Goal: Task Accomplishment & Management: Use online tool/utility

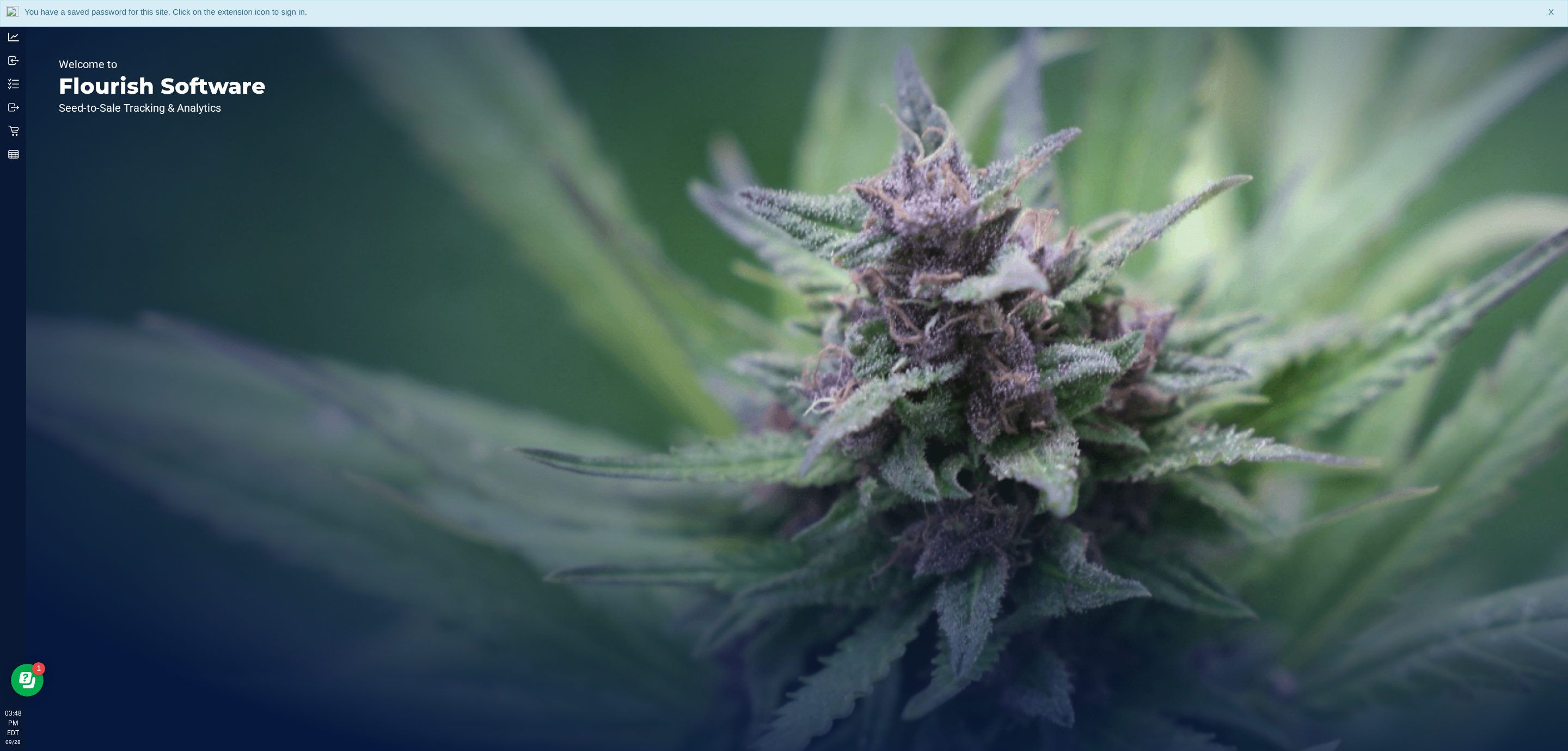
click at [1554, 12] on div "You have a saved password for this site. Click on the extension icon to sign in…" at bounding box center [784, 13] width 1568 height 27
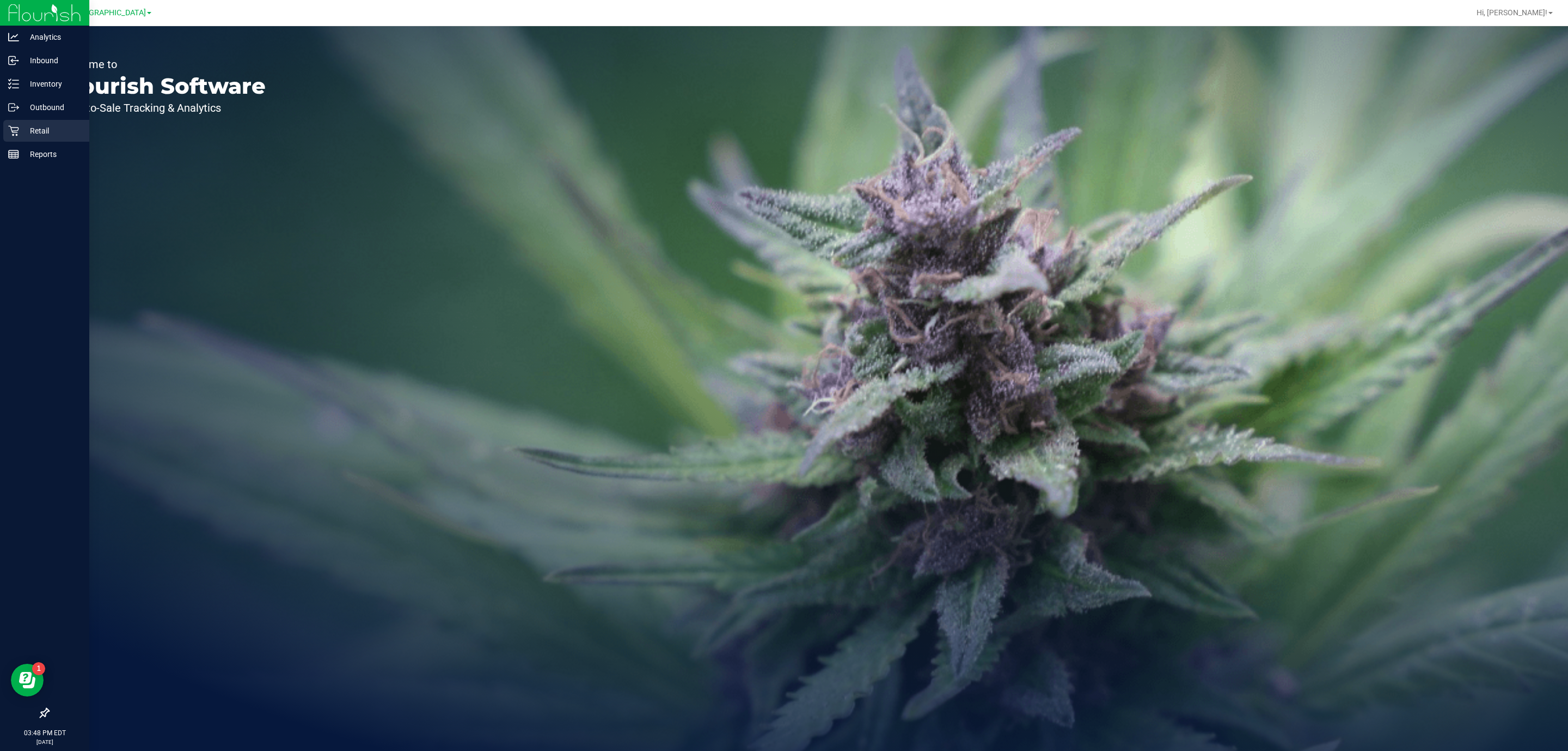
click at [25, 132] on p "Retail" at bounding box center [51, 130] width 65 height 13
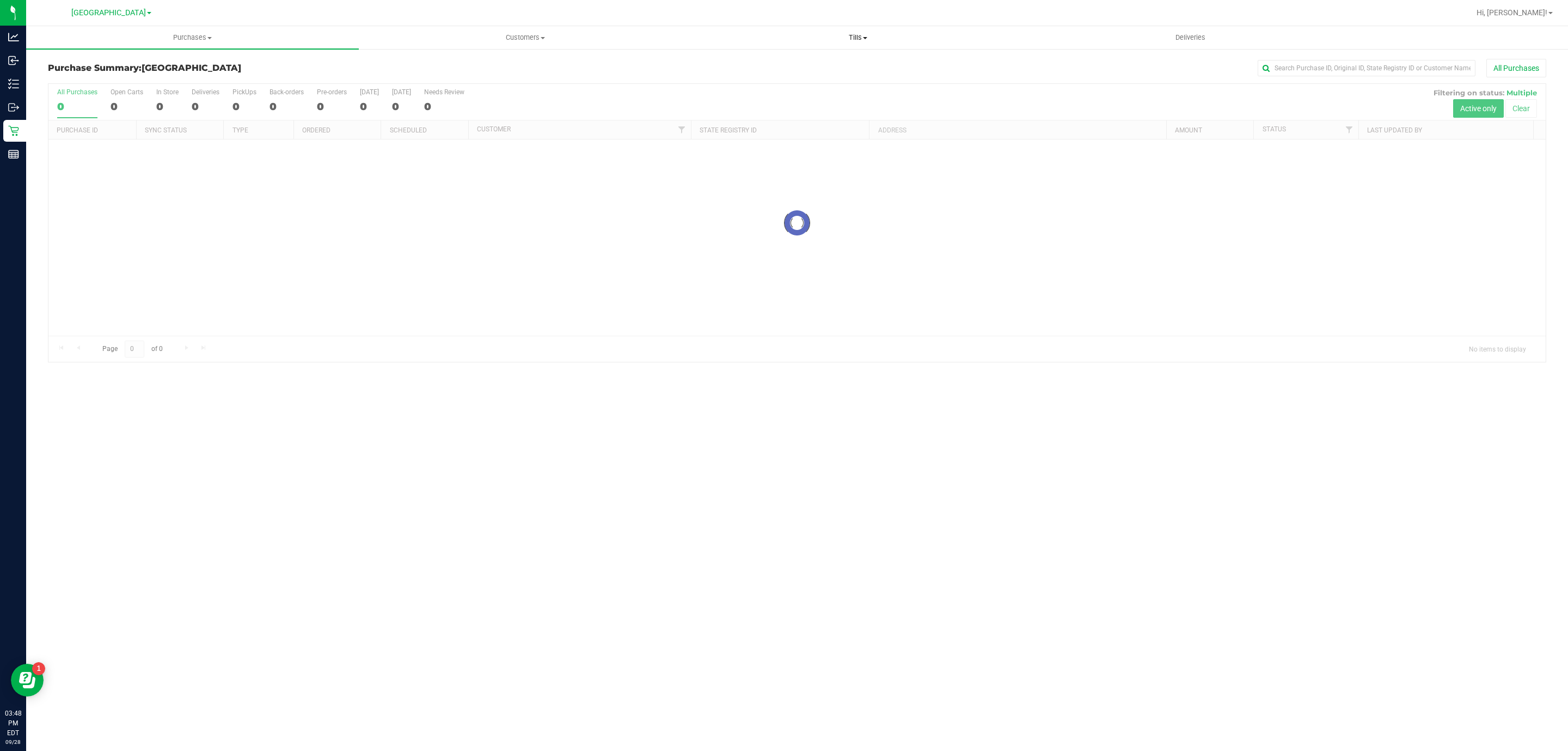
click at [856, 40] on span "Tills" at bounding box center [858, 38] width 332 height 10
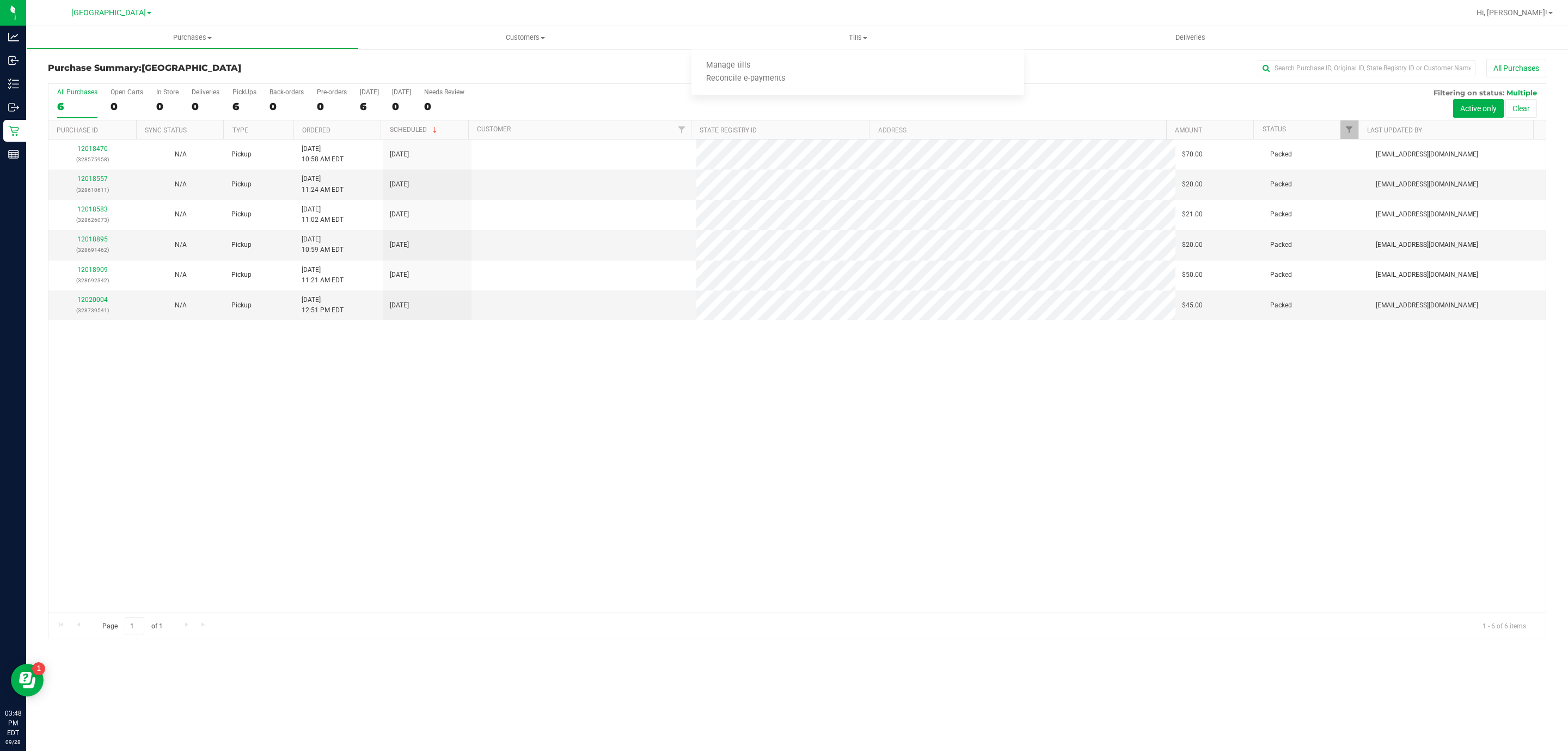
click at [755, 399] on div "12018470 (328575958) N/A Pickup [DATE] 10:58 AM EDT 9/28/2025 $70.00 Packed [EM…" at bounding box center [797, 376] width 1497 height 473
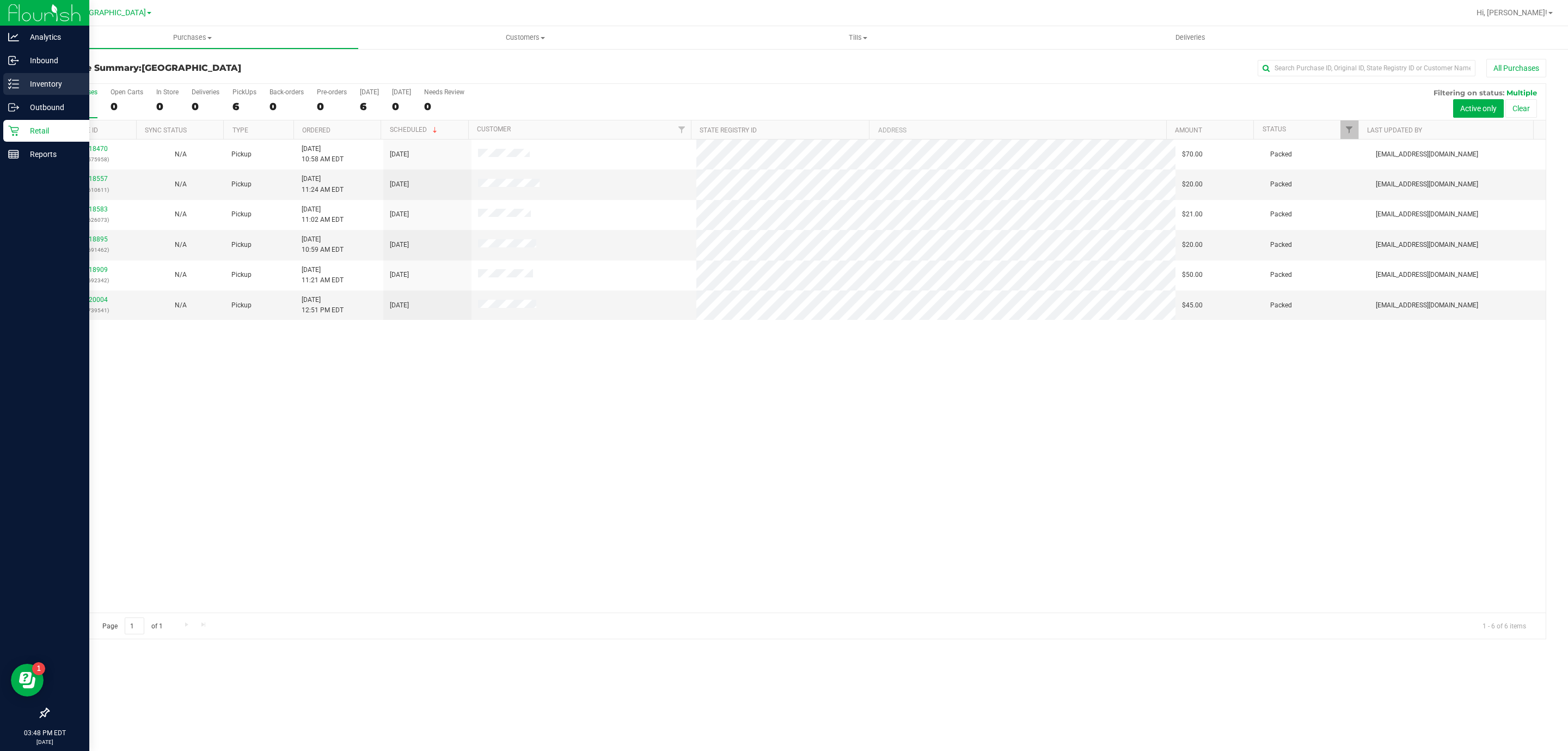
click at [37, 80] on p "Inventory" at bounding box center [51, 83] width 65 height 13
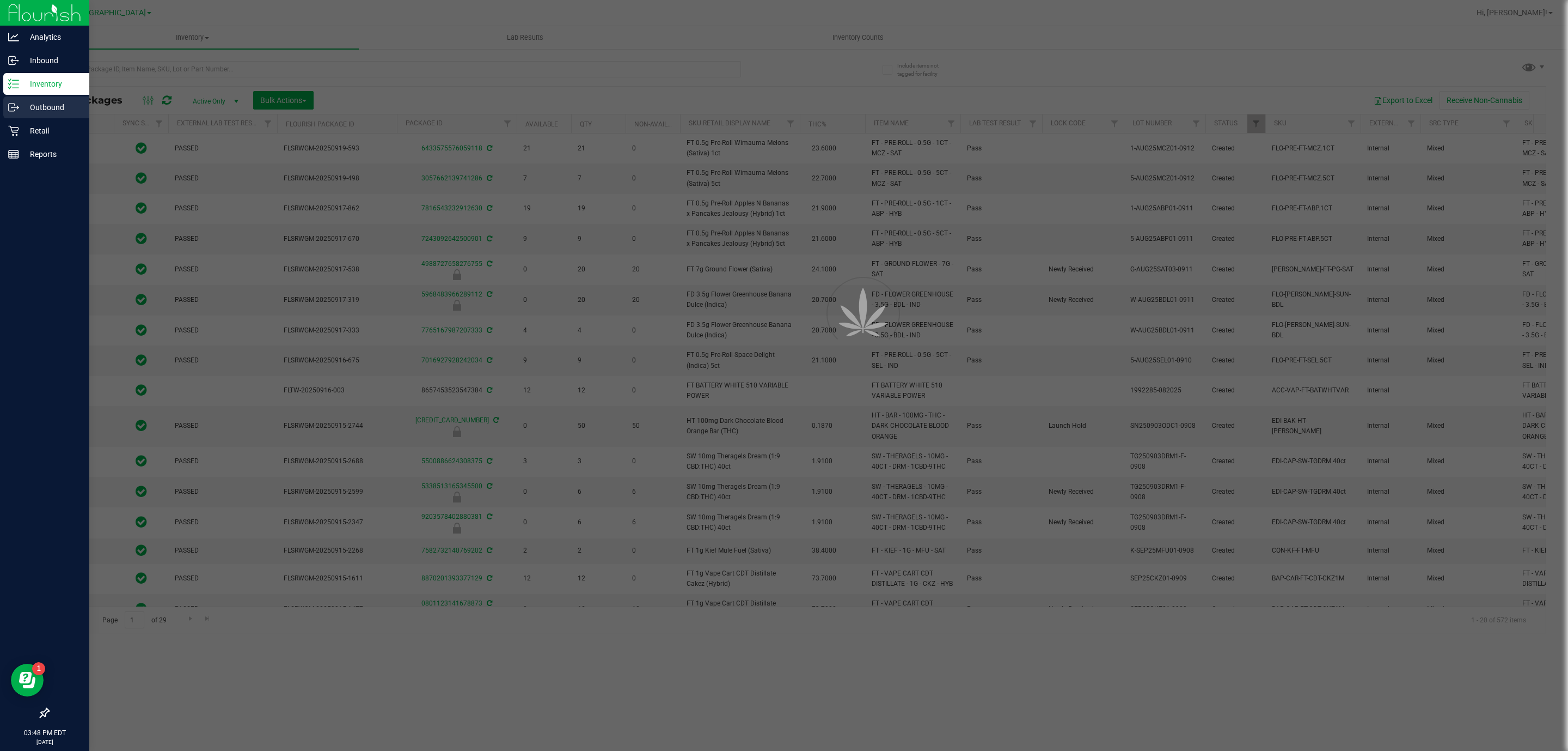
type input "[DATE]"
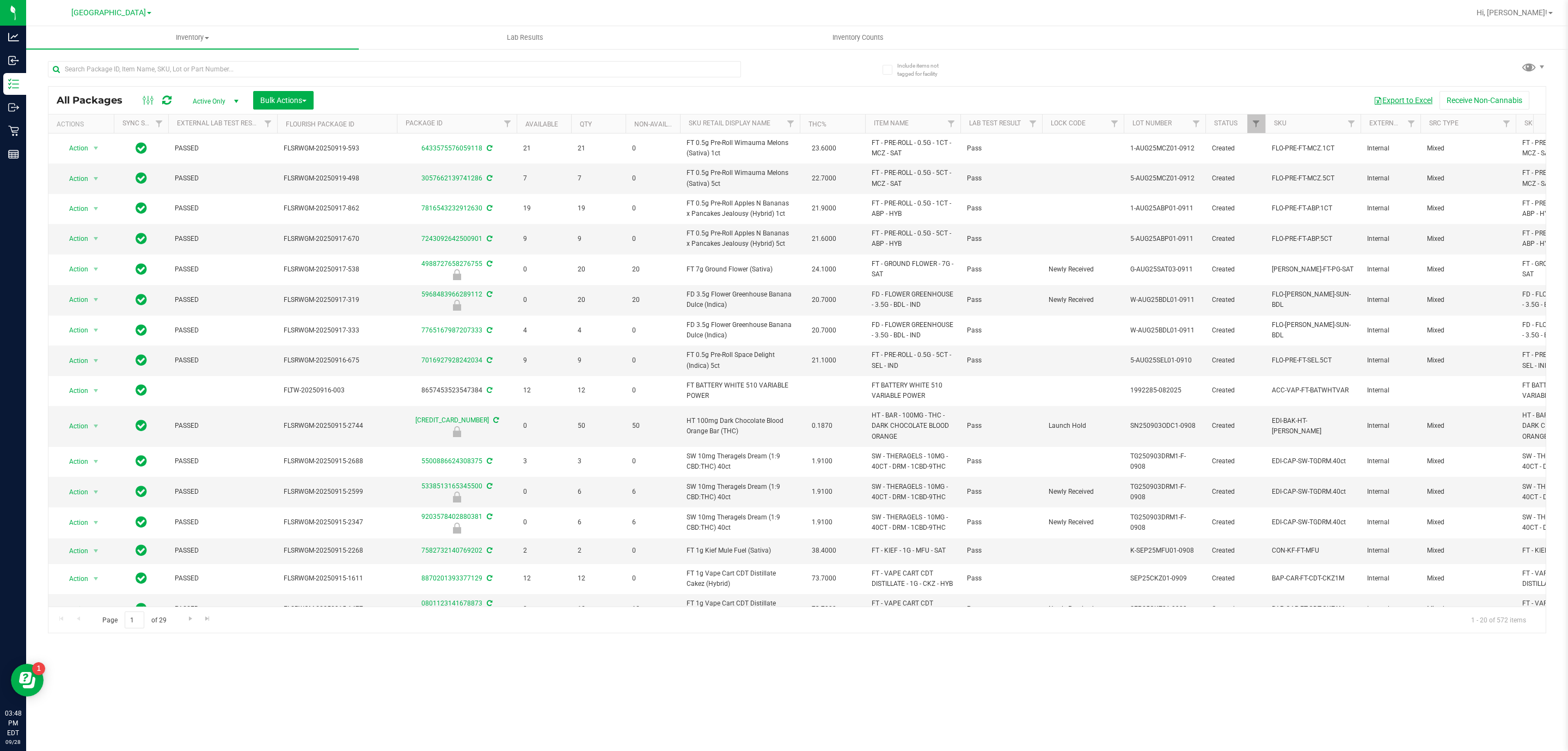
click at [1393, 103] on button "Export to Excel" at bounding box center [1403, 100] width 73 height 18
